Goal: Task Accomplishment & Management: Manage account settings

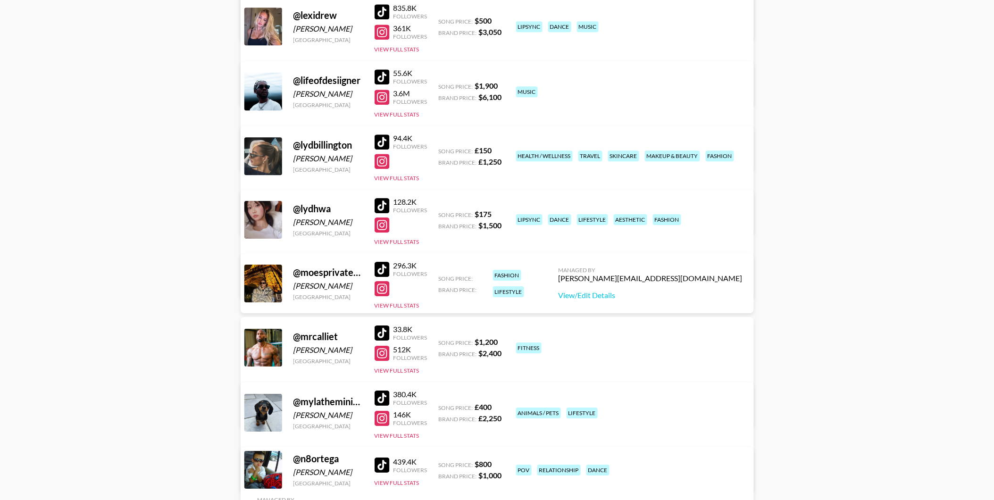
scroll to position [2253, 0]
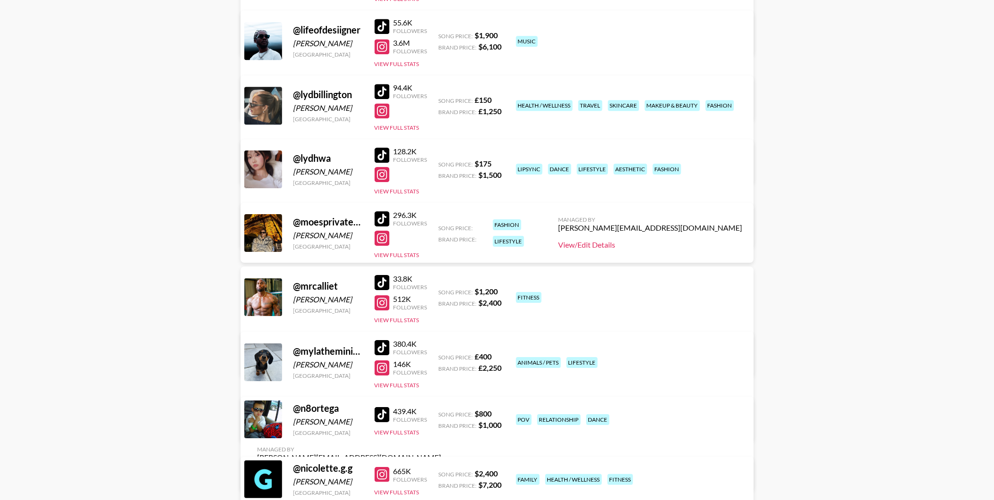
click at [672, 243] on link "View/Edit Details" at bounding box center [651, 244] width 184 height 9
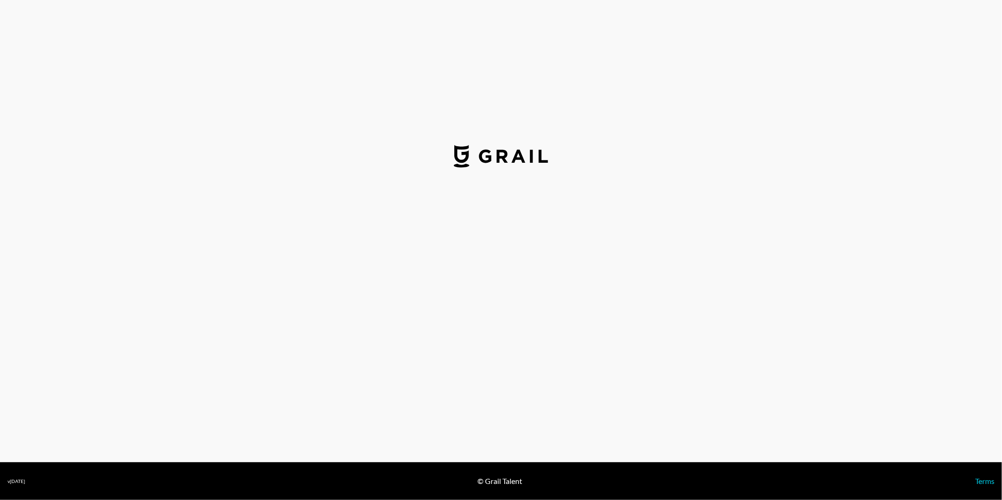
select select "USD"
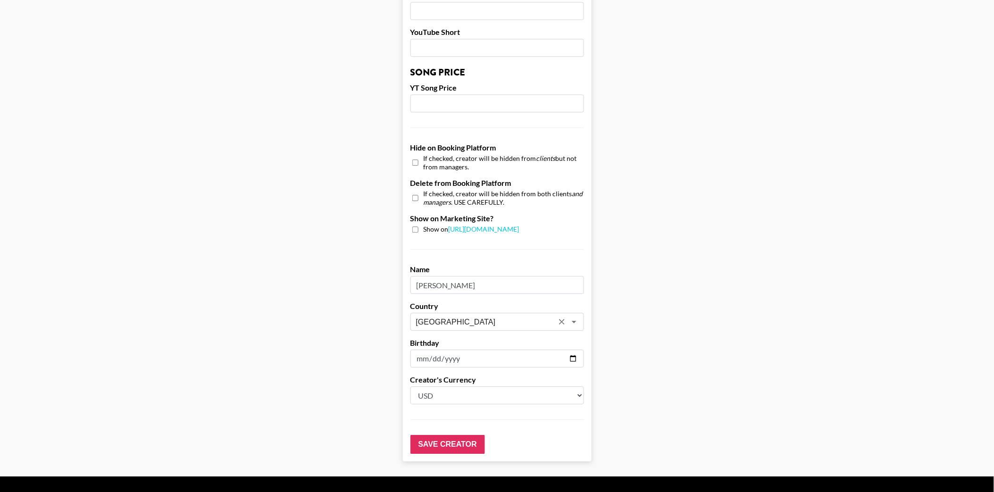
scroll to position [787, 0]
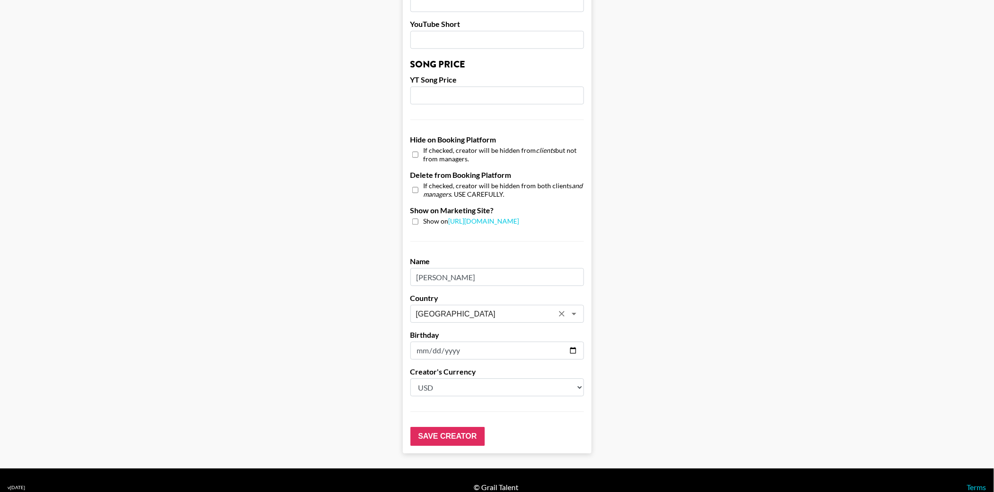
click at [579, 308] on icon "Open" at bounding box center [573, 313] width 11 height 11
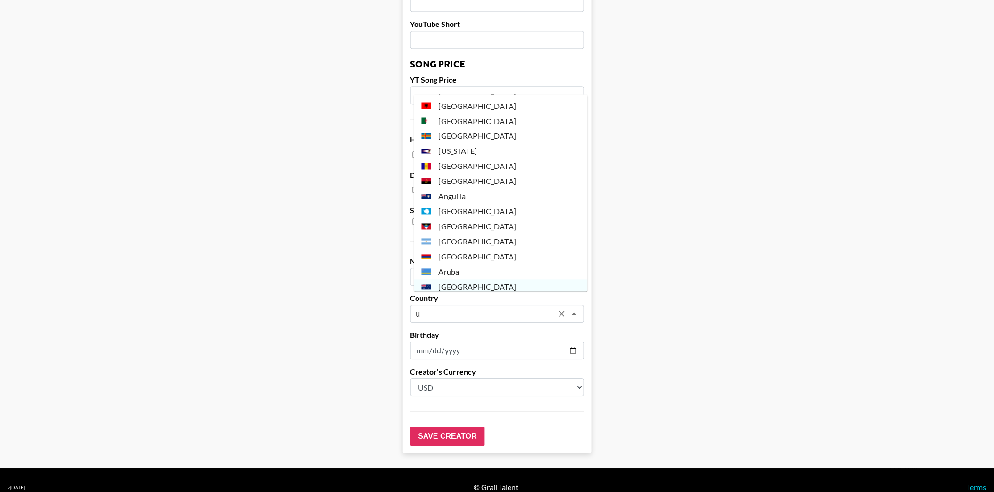
scroll to position [0, 0]
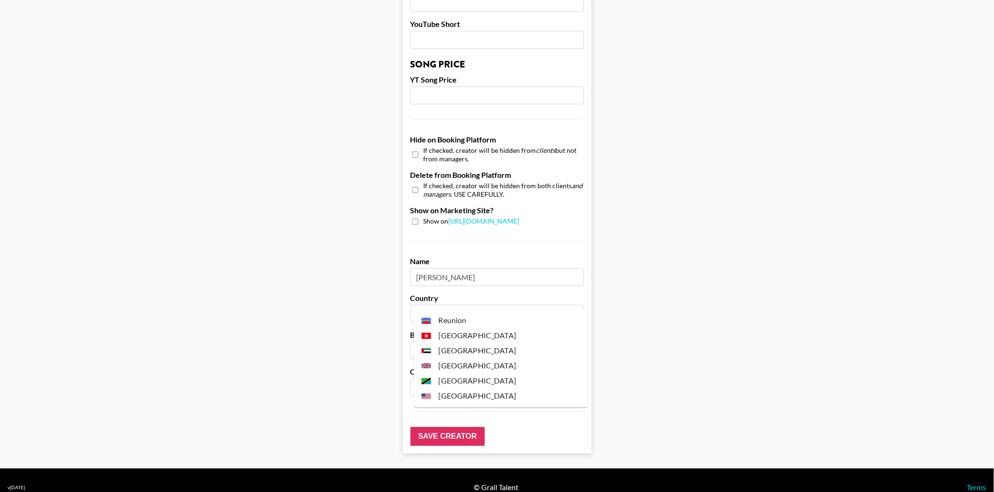
click at [456, 392] on li "[GEOGRAPHIC_DATA]" at bounding box center [501, 395] width 174 height 15
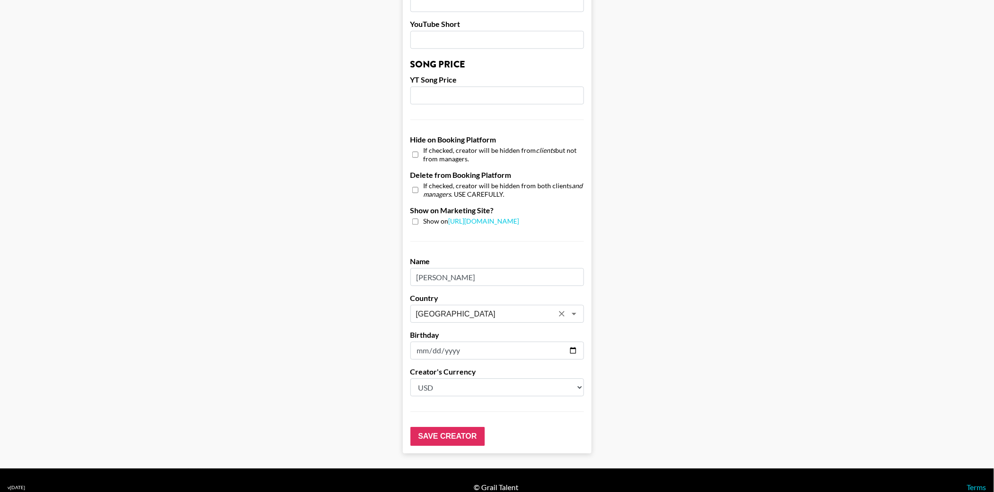
type input "[GEOGRAPHIC_DATA]"
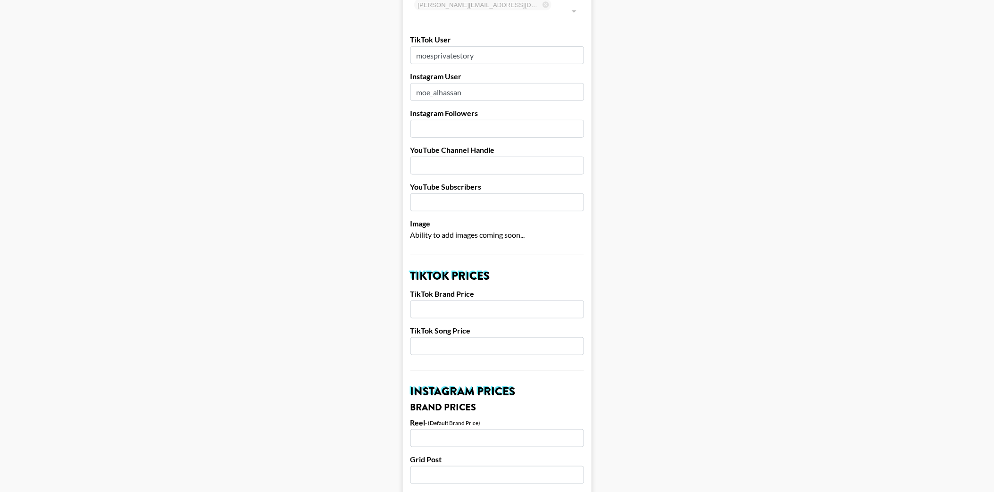
scroll to position [105, 0]
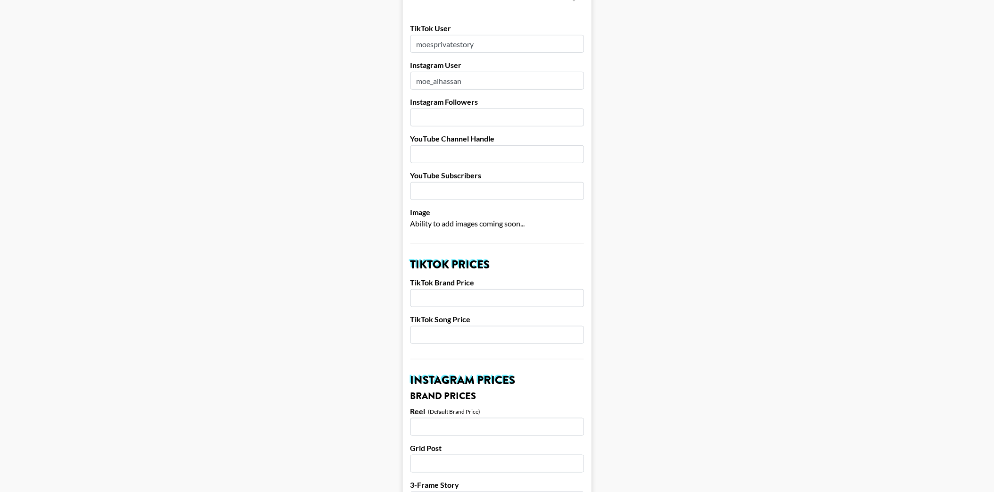
click at [445, 289] on input "number" at bounding box center [497, 298] width 174 height 18
type input "2500"
click at [444, 326] on input "number" at bounding box center [497, 335] width 174 height 18
type input "450"
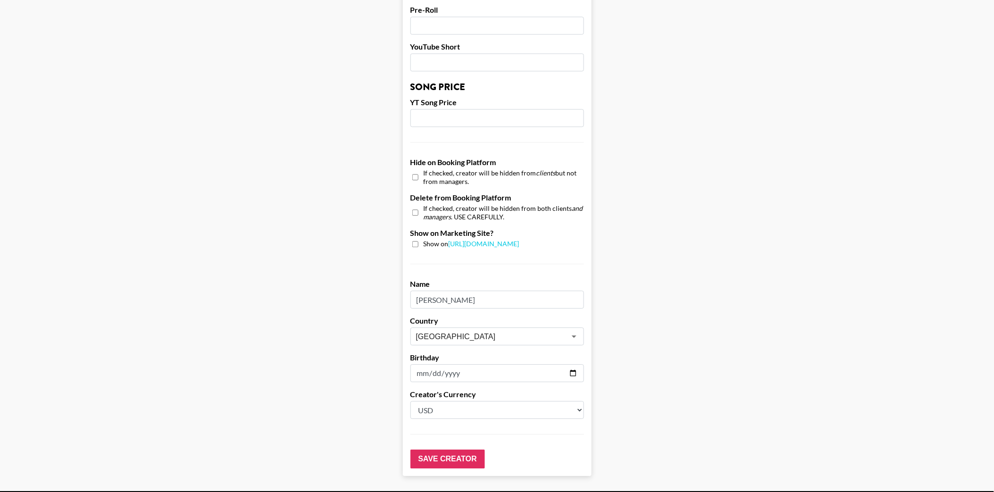
scroll to position [787, 0]
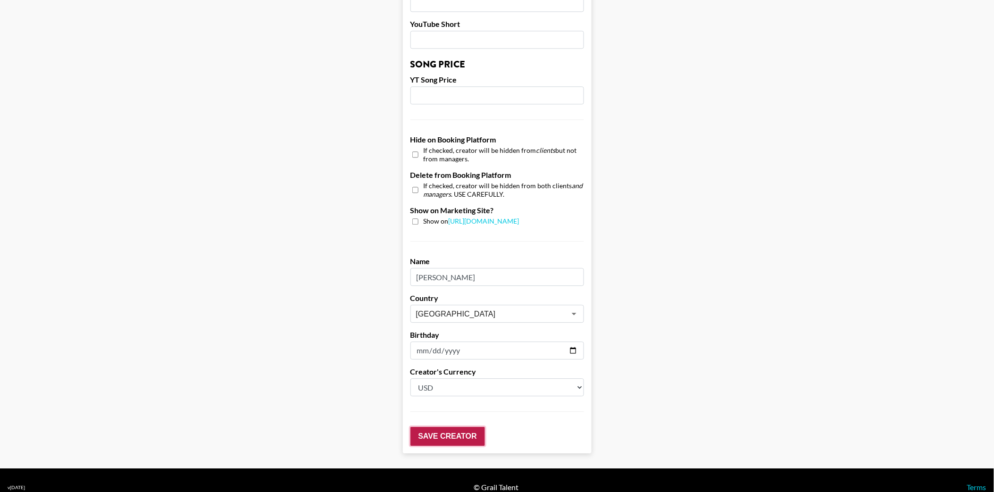
click at [450, 427] on input "Save Creator" at bounding box center [447, 436] width 75 height 19
click at [436, 427] on input "Save Creator" at bounding box center [447, 436] width 75 height 19
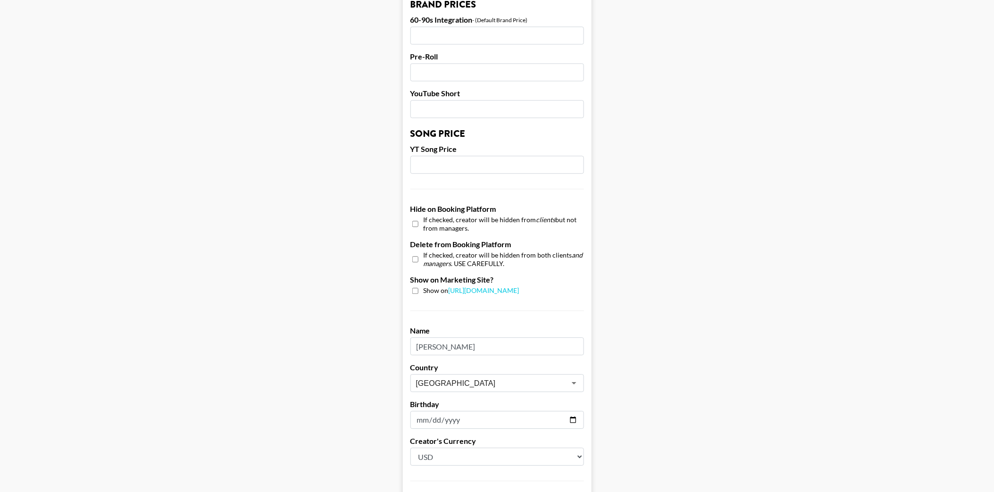
scroll to position [818, 0]
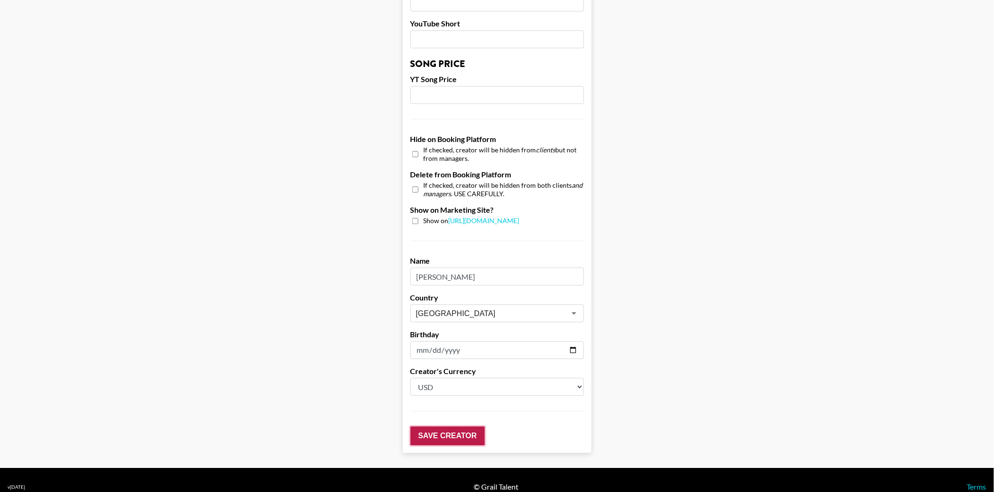
click at [461, 426] on input "Save Creator" at bounding box center [447, 435] width 75 height 19
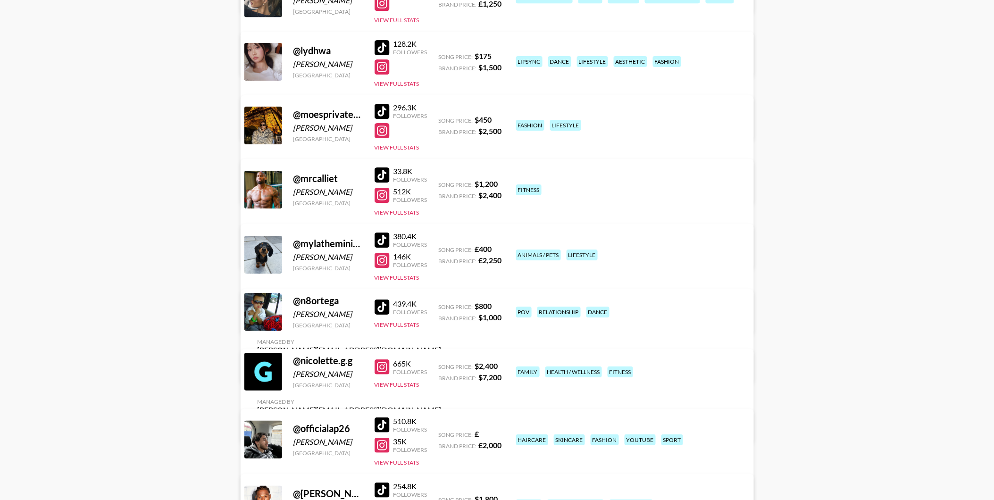
scroll to position [2342, 0]
